Goal: Find specific page/section: Find specific page/section

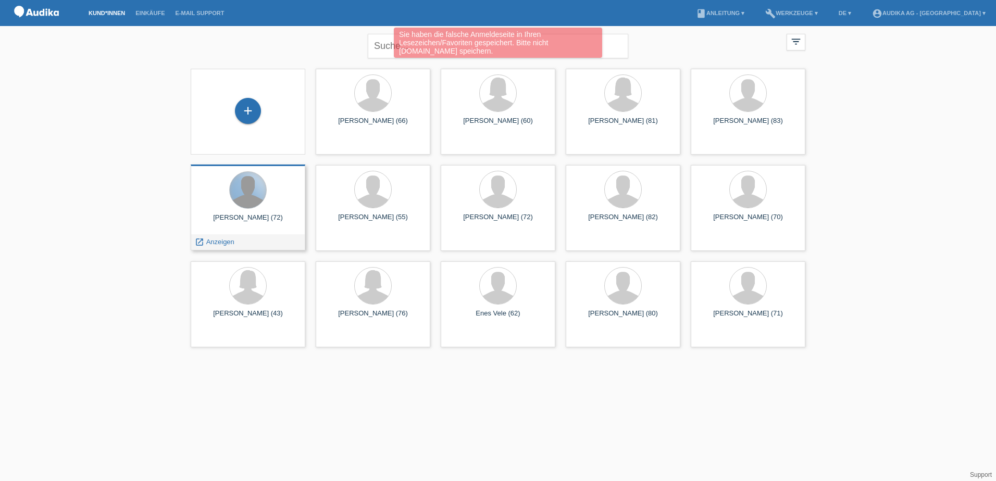
click at [253, 207] on div at bounding box center [248, 190] width 36 height 36
click at [239, 207] on div at bounding box center [248, 190] width 98 height 39
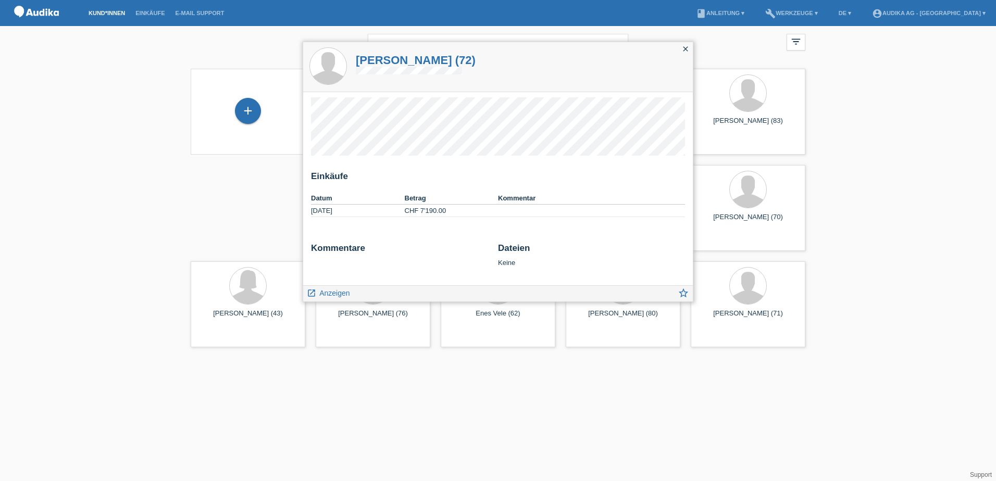
click at [688, 49] on icon "close" at bounding box center [685, 49] width 8 height 8
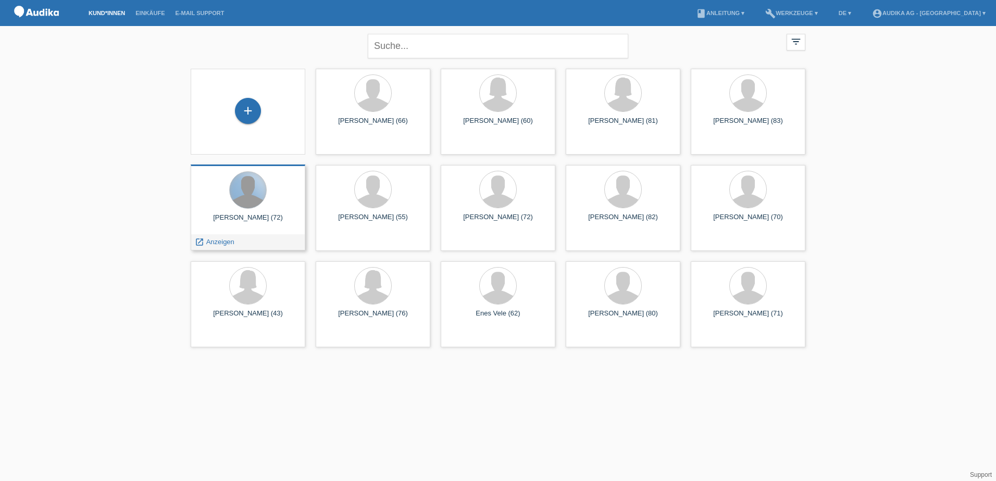
click at [253, 195] on div at bounding box center [248, 190] width 36 height 36
click at [254, 196] on div at bounding box center [248, 190] width 36 height 36
click at [240, 218] on div "Richard Inauen (72)" at bounding box center [248, 221] width 98 height 17
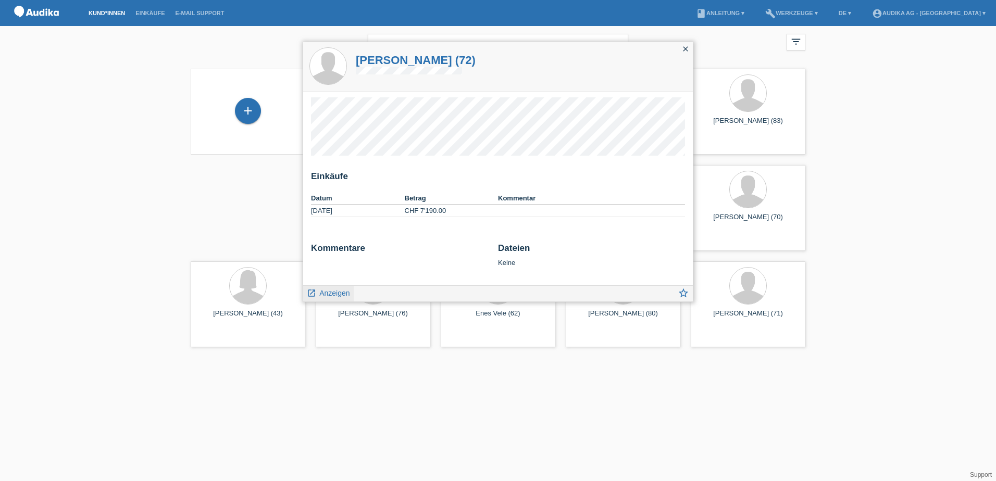
click at [338, 295] on span "Anzeigen" at bounding box center [334, 293] width 30 height 8
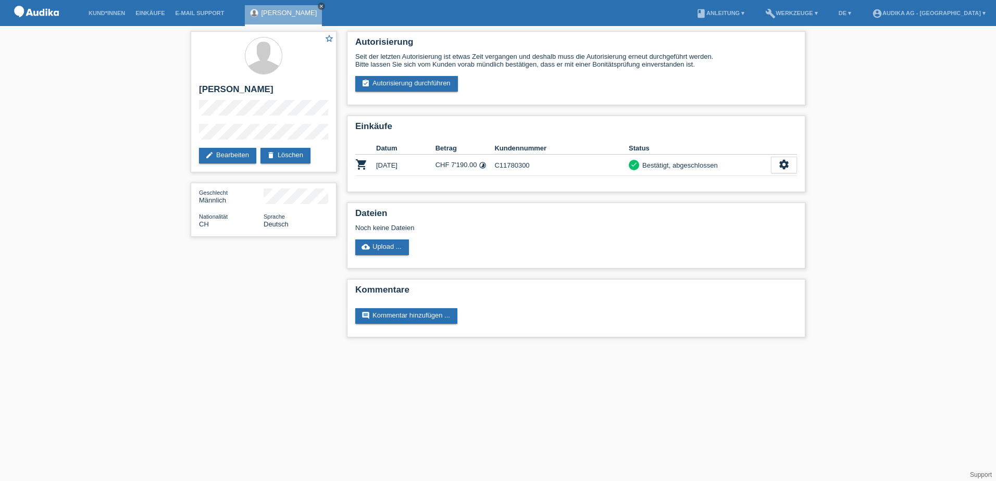
click at [318, 4] on link "close" at bounding box center [321, 6] width 7 height 7
click at [785, 166] on icon "settings" at bounding box center [783, 164] width 11 height 11
